Goal: Register for event/course

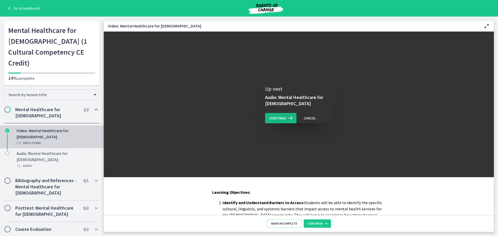
click at [280, 121] on span "Continue" at bounding box center [277, 118] width 17 height 6
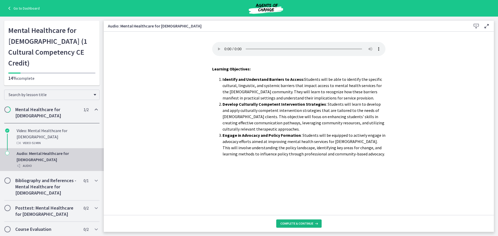
click at [293, 225] on span "Complete & continue" at bounding box center [296, 224] width 33 height 4
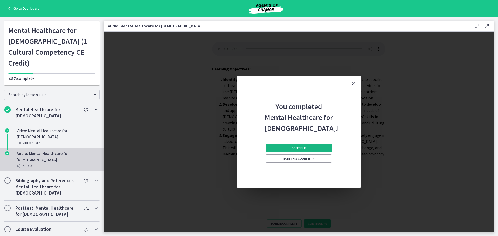
click at [298, 149] on span "Continue" at bounding box center [299, 148] width 15 height 4
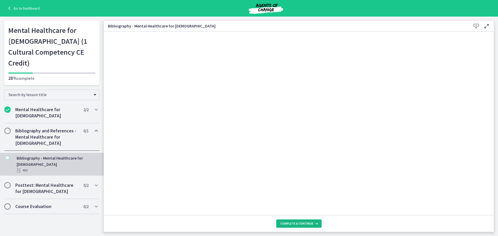
click at [284, 224] on span "Complete & continue" at bounding box center [296, 224] width 33 height 4
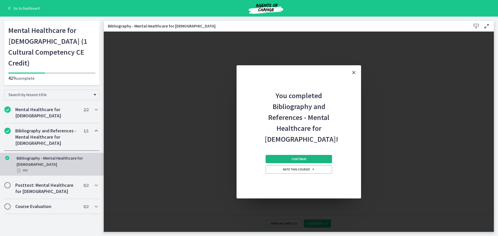
click at [285, 158] on button "Continue" at bounding box center [299, 159] width 66 height 8
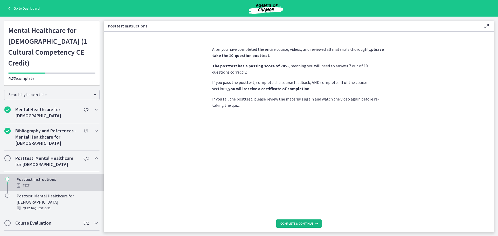
click at [288, 223] on span "Complete & continue" at bounding box center [296, 224] width 33 height 4
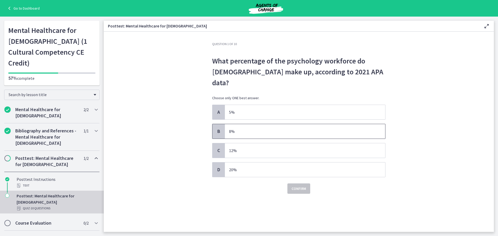
click at [264, 128] on p "8%" at bounding box center [300, 131] width 142 height 6
click at [299, 186] on span "Confirm" at bounding box center [299, 189] width 15 height 6
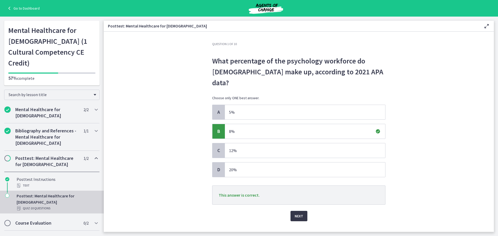
click at [294, 211] on button "Next" at bounding box center [299, 216] width 17 height 10
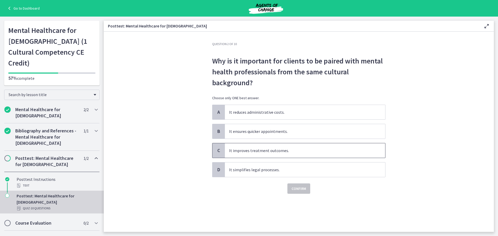
click at [271, 154] on p "It improves treatment outcomes." at bounding box center [300, 151] width 142 height 6
click at [303, 187] on span "Confirm" at bounding box center [299, 189] width 15 height 6
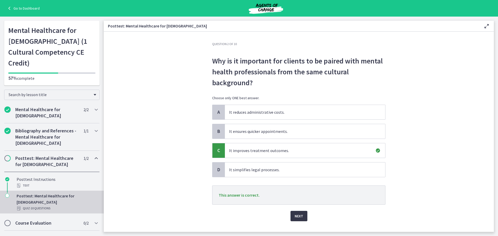
click at [298, 216] on span "Next" at bounding box center [299, 216] width 9 height 6
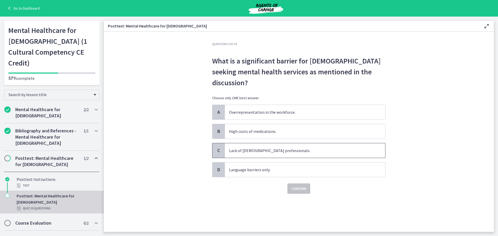
click at [259, 148] on p "Lack of [DEMOGRAPHIC_DATA] professionals." at bounding box center [300, 151] width 142 height 6
click at [302, 186] on span "Confirm" at bounding box center [299, 189] width 15 height 6
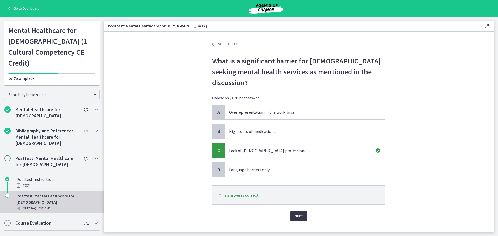
click at [301, 213] on span "Next" at bounding box center [299, 216] width 9 height 6
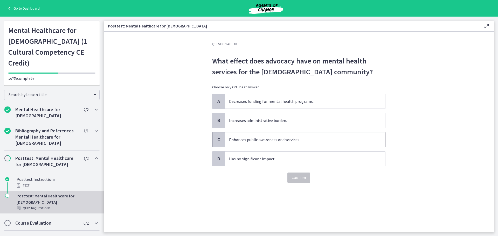
click at [263, 141] on p "Enhances public awareness and services." at bounding box center [300, 140] width 142 height 6
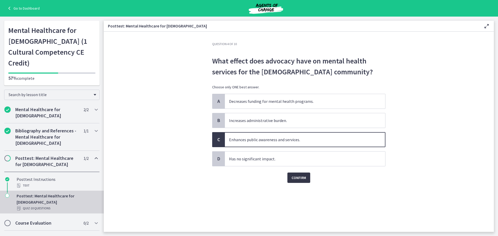
click at [298, 178] on span "Confirm" at bounding box center [299, 178] width 15 height 6
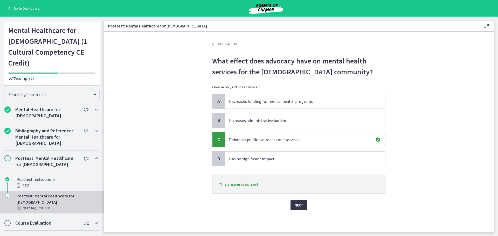
click at [297, 204] on span "Next" at bounding box center [299, 205] width 9 height 6
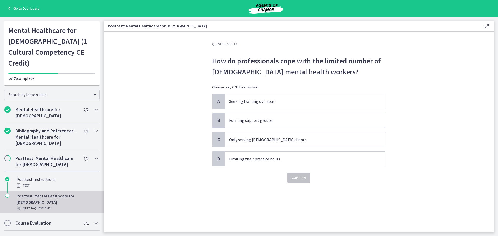
click at [254, 124] on span "Forming support groups." at bounding box center [305, 120] width 160 height 15
click at [301, 178] on span "Confirm" at bounding box center [299, 178] width 15 height 6
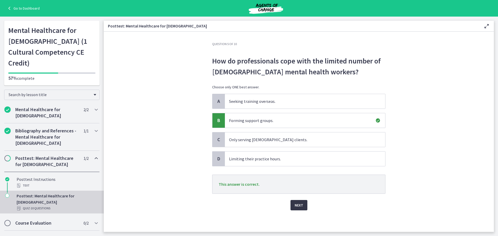
click at [297, 205] on span "Next" at bounding box center [299, 205] width 9 height 6
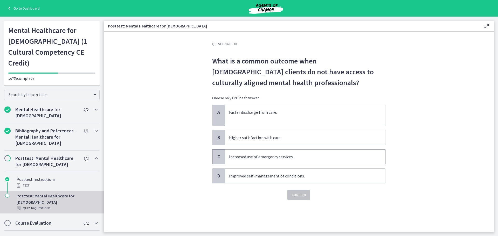
click at [275, 156] on p "Increased use of emergency services." at bounding box center [300, 157] width 142 height 6
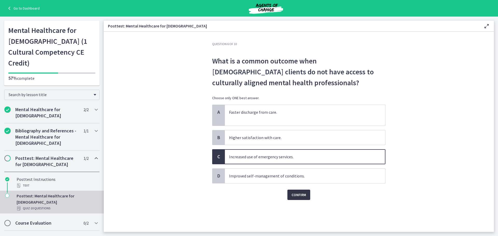
click at [297, 197] on span "Confirm" at bounding box center [299, 195] width 15 height 6
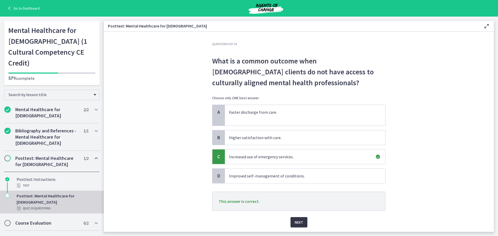
click at [298, 221] on span "Next" at bounding box center [299, 222] width 9 height 6
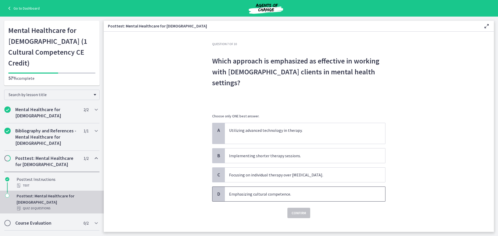
click at [275, 191] on p "Emphasizing cultural competence." at bounding box center [300, 194] width 142 height 6
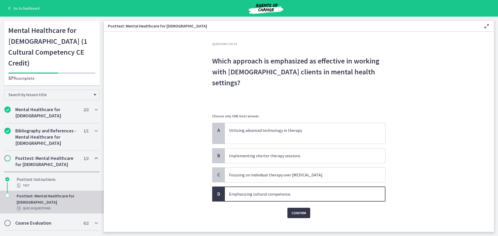
click at [301, 210] on span "Confirm" at bounding box center [299, 213] width 15 height 6
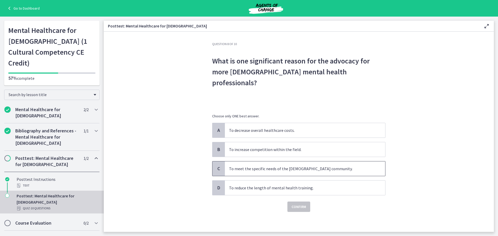
click at [266, 166] on p "To meet the specific needs of the [DEMOGRAPHIC_DATA] community." at bounding box center [300, 169] width 142 height 6
click at [294, 204] on span "Confirm" at bounding box center [299, 207] width 15 height 6
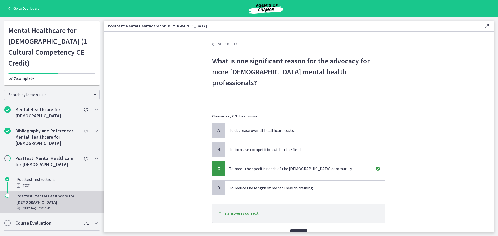
click at [301, 231] on span "Next" at bounding box center [299, 234] width 9 height 6
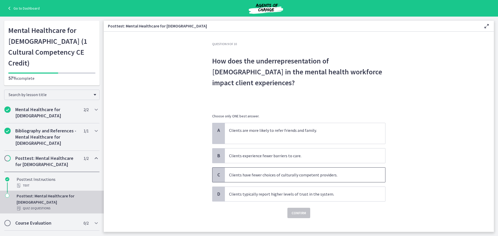
click at [272, 172] on p "Clients have fewer choices of culturally competent providers." at bounding box center [300, 175] width 142 height 6
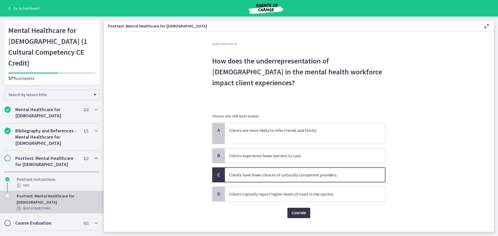
click at [293, 210] on span "Confirm" at bounding box center [299, 213] width 15 height 6
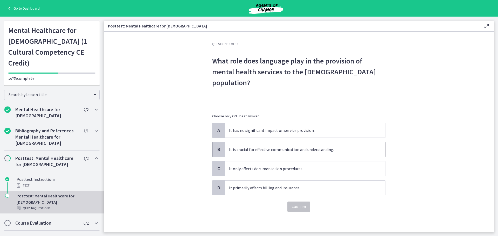
click at [276, 147] on p "It is crucial for effective communication and understanding." at bounding box center [300, 150] width 142 height 6
click at [298, 204] on span "Confirm" at bounding box center [299, 207] width 15 height 6
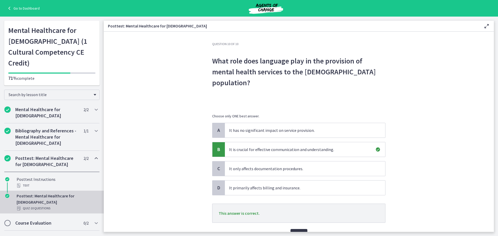
click at [297, 231] on span "Next" at bounding box center [299, 234] width 9 height 6
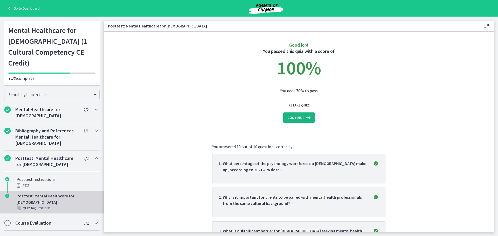
click at [297, 114] on button "Continue" at bounding box center [298, 118] width 31 height 10
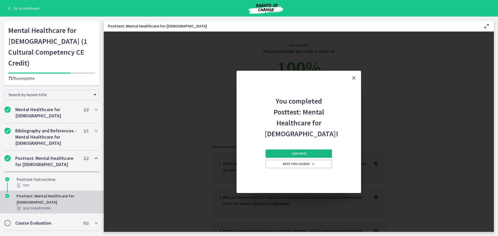
click at [299, 154] on span "Continue" at bounding box center [299, 154] width 15 height 4
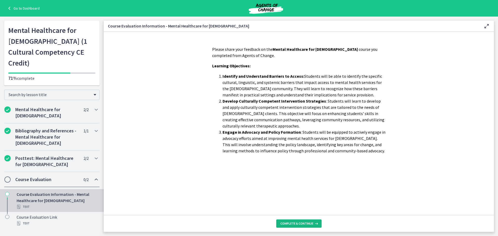
click at [295, 226] on button "Complete & continue" at bounding box center [298, 224] width 45 height 8
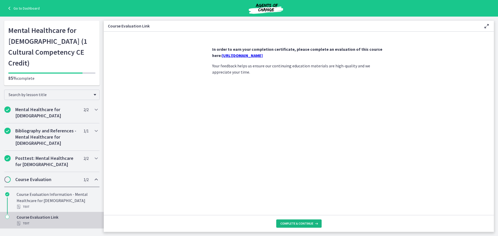
click at [297, 223] on span "Complete & continue" at bounding box center [296, 224] width 33 height 4
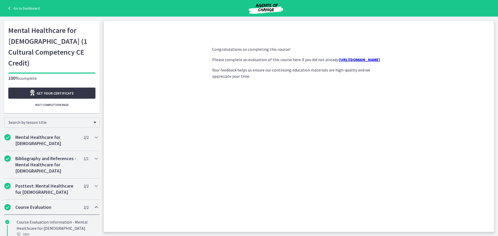
click at [64, 90] on span "Get your certificate" at bounding box center [55, 93] width 37 height 6
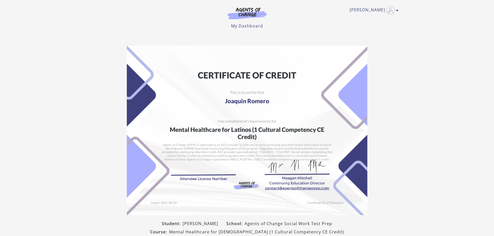
scroll to position [54, 0]
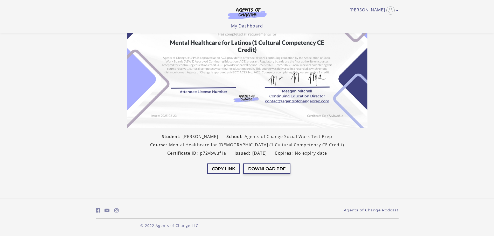
click at [255, 168] on button "Download PDF" at bounding box center [266, 169] width 47 height 11
